Goal: Navigation & Orientation: Find specific page/section

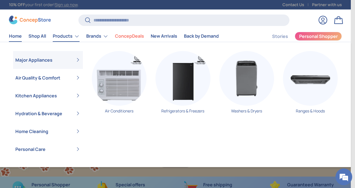
scroll to position [1414, 2208]
click at [66, 37] on link "Products" at bounding box center [66, 36] width 27 height 11
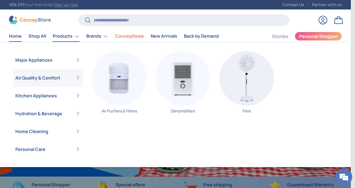
scroll to position [0, 702]
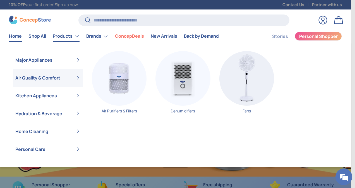
click at [49, 76] on link "Air Quality & Comfort" at bounding box center [47, 78] width 65 height 18
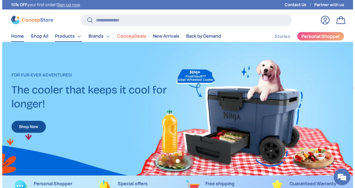
scroll to position [1414, 2208]
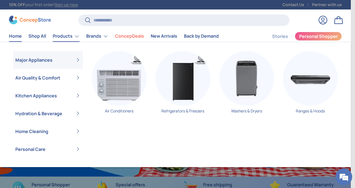
click at [59, 35] on link "Products" at bounding box center [66, 36] width 27 height 11
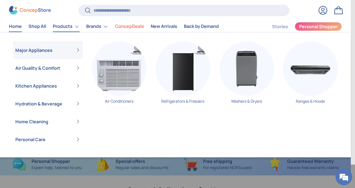
scroll to position [0, 0]
click at [60, 24] on link "Products" at bounding box center [66, 26] width 27 height 11
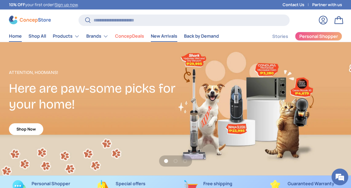
click at [167, 37] on link "New Arrivals" at bounding box center [164, 36] width 27 height 11
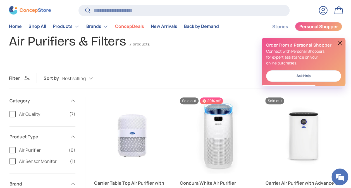
scroll to position [28, 0]
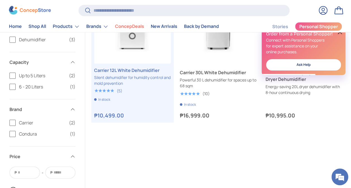
scroll to position [112, 0]
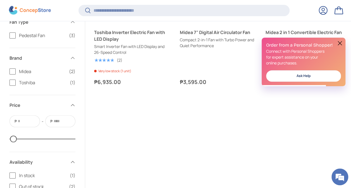
scroll to position [194, 0]
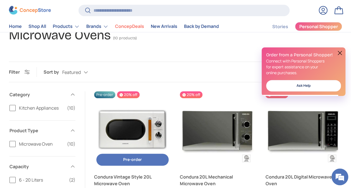
scroll to position [112, 0]
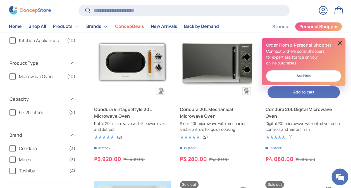
drag, startPoint x: 341, startPoint y: 42, endPoint x: 333, endPoint y: 47, distance: 9.6
click at [341, 42] on button at bounding box center [340, 43] width 7 height 7
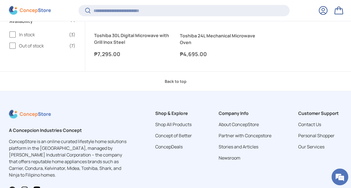
scroll to position [641, 0]
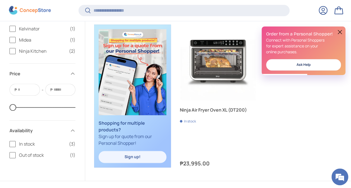
scroll to position [306, 0]
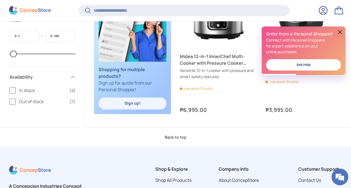
scroll to position [334, 0]
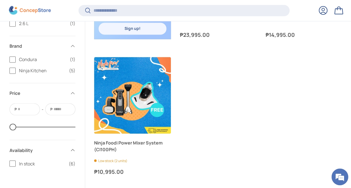
scroll to position [418, 0]
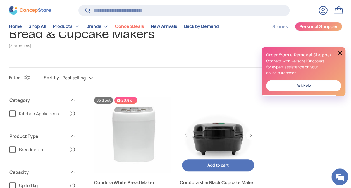
scroll to position [112, 0]
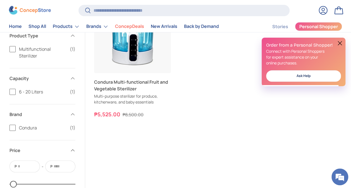
scroll to position [140, 0]
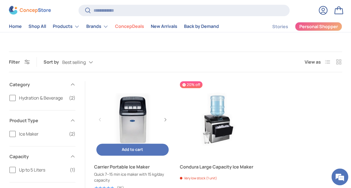
scroll to position [112, 0]
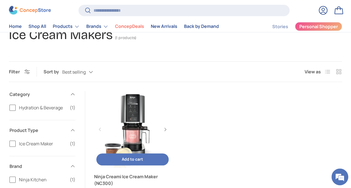
scroll to position [84, 0]
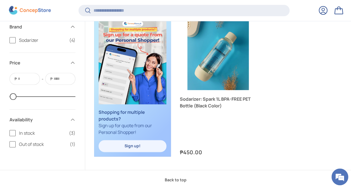
scroll to position [278, 0]
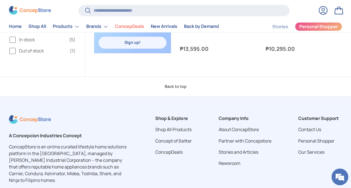
scroll to position [223, 0]
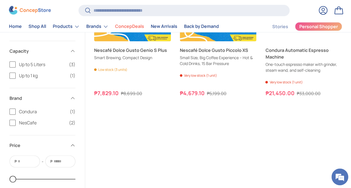
scroll to position [112, 0]
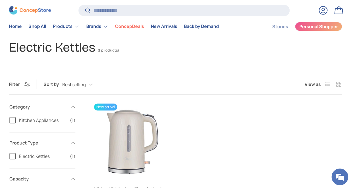
scroll to position [140, 0]
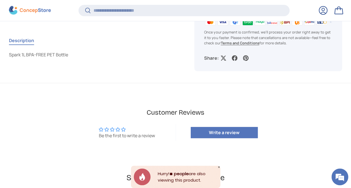
scroll to position [195, 0]
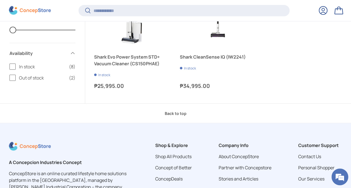
scroll to position [613, 0]
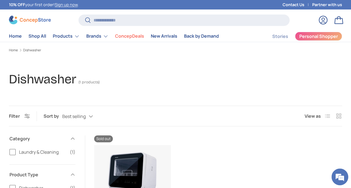
scroll to position [112, 0]
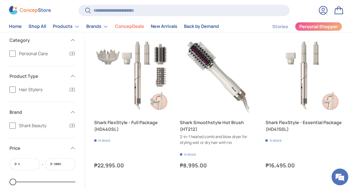
scroll to position [84, 0]
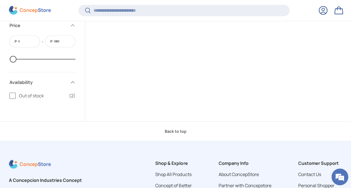
scroll to position [222, 0]
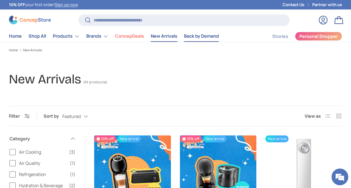
click at [202, 38] on link "Back by Demand" at bounding box center [201, 36] width 35 height 11
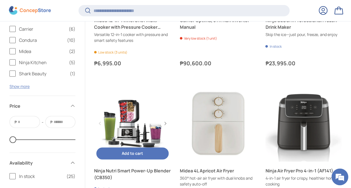
scroll to position [808, 0]
